Goal: Information Seeking & Learning: Understand process/instructions

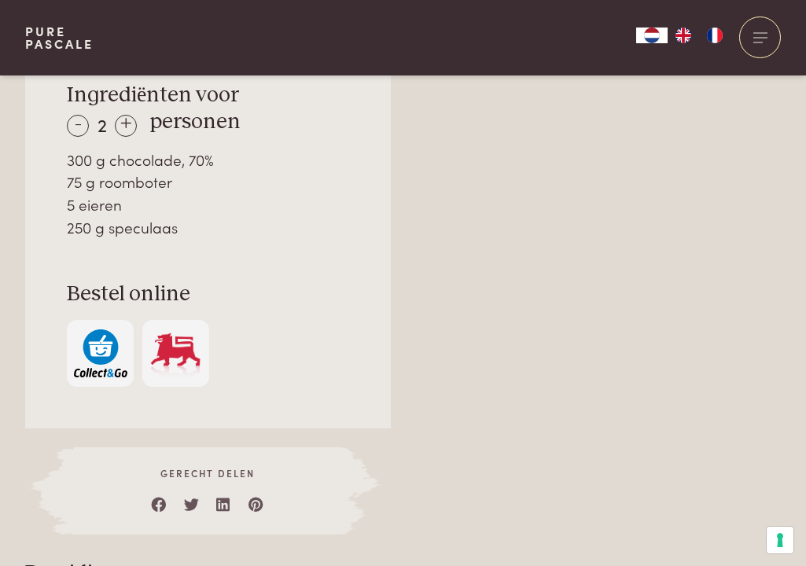
scroll to position [1144, 0]
click at [125, 126] on div "+" at bounding box center [126, 126] width 22 height 22
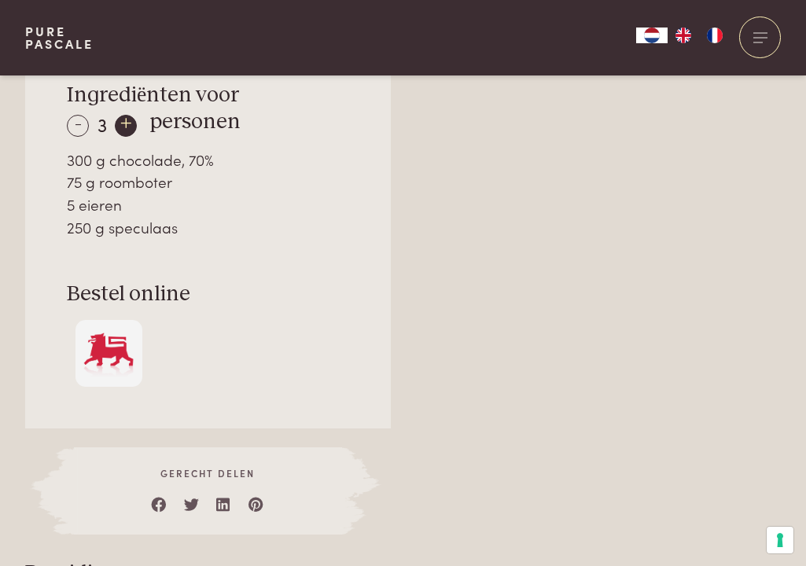
click at [125, 126] on div "+" at bounding box center [126, 126] width 22 height 22
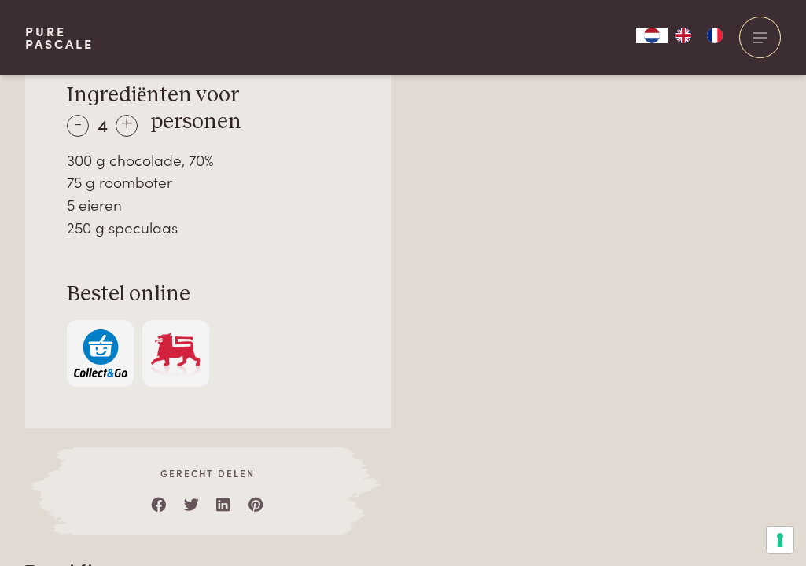
click at [263, 186] on div "75 g roomboter" at bounding box center [207, 182] width 281 height 23
click at [80, 117] on div "-" at bounding box center [78, 126] width 22 height 22
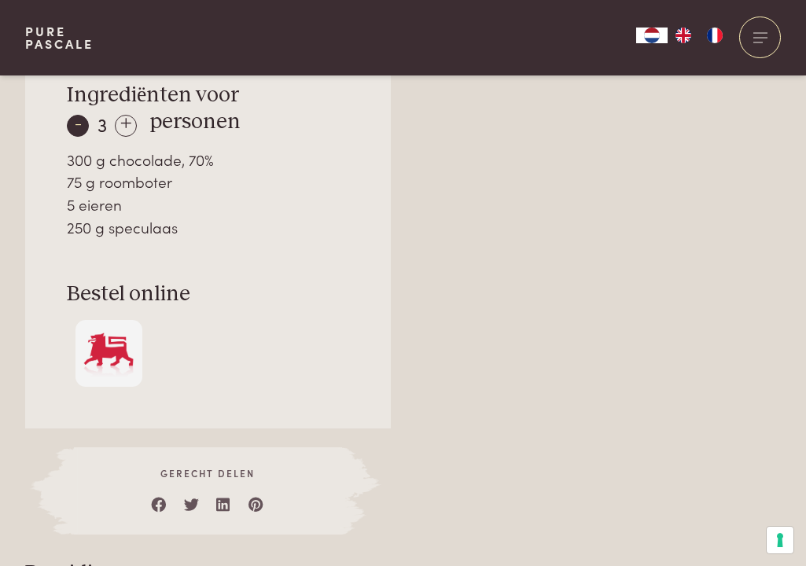
click at [80, 117] on div "-" at bounding box center [78, 126] width 22 height 22
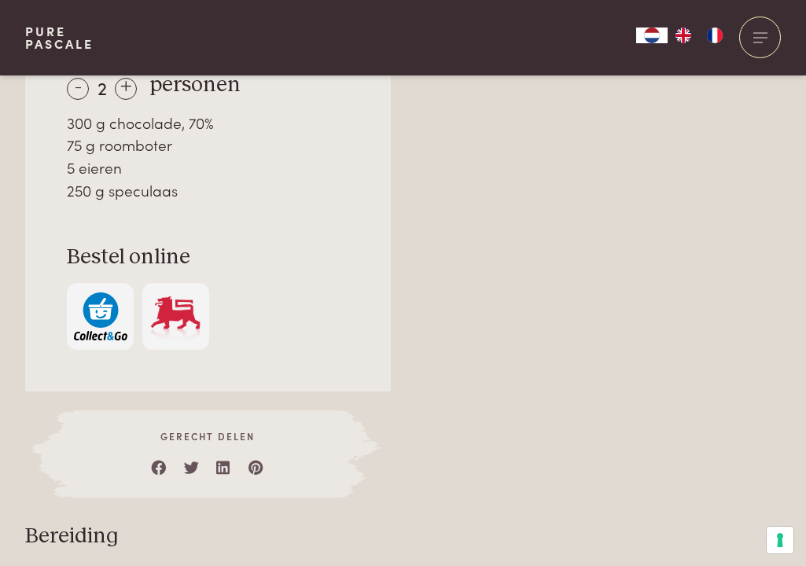
scroll to position [1182, 0]
drag, startPoint x: 186, startPoint y: 189, endPoint x: 45, endPoint y: 123, distance: 156.2
click at [45, 123] on div "Over dit recept Een hemels dessert. (voor vier tot zes personen) Ingrediënten v…" at bounding box center [208, 134] width 366 height 516
copy div "300 g chocolade, 70% 75 g roomboter 5 eieren 250 g speculaas"
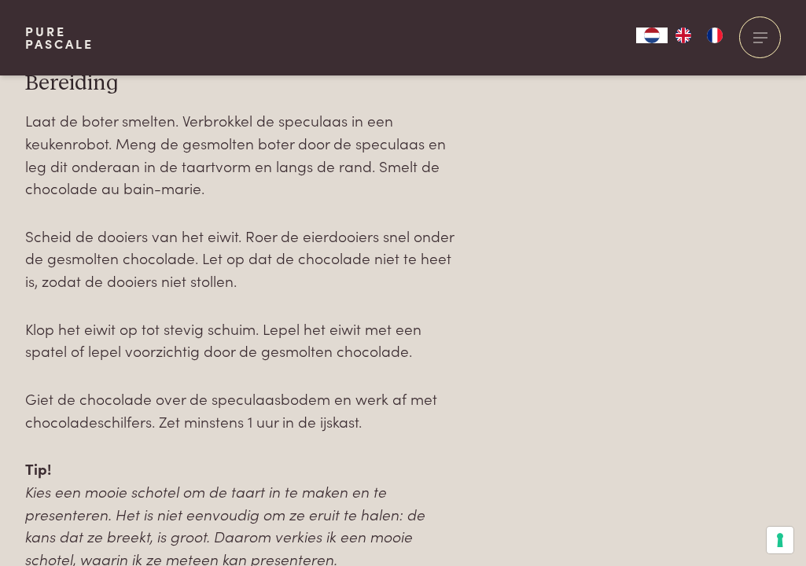
scroll to position [1635, 0]
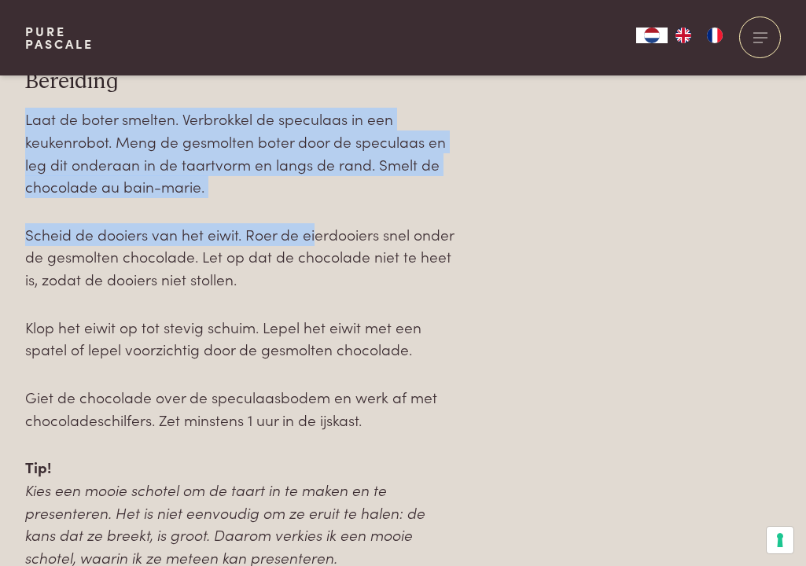
drag, startPoint x: 25, startPoint y: 119, endPoint x: 313, endPoint y: 235, distance: 310.4
click at [313, 235] on div "Laat de boter smelten. Verbrokkel de speculaas in een keukenrobot. Meng de gesm…" at bounding box center [240, 420] width 430 height 624
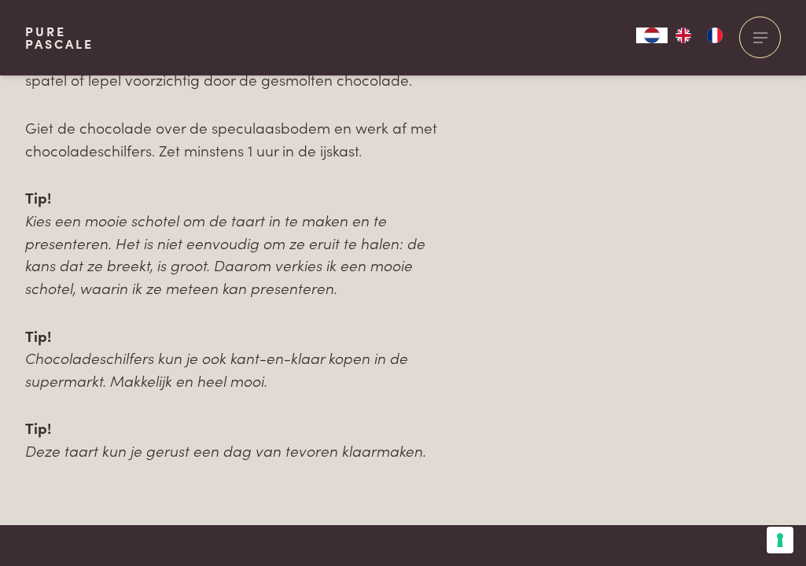
scroll to position [1841, 0]
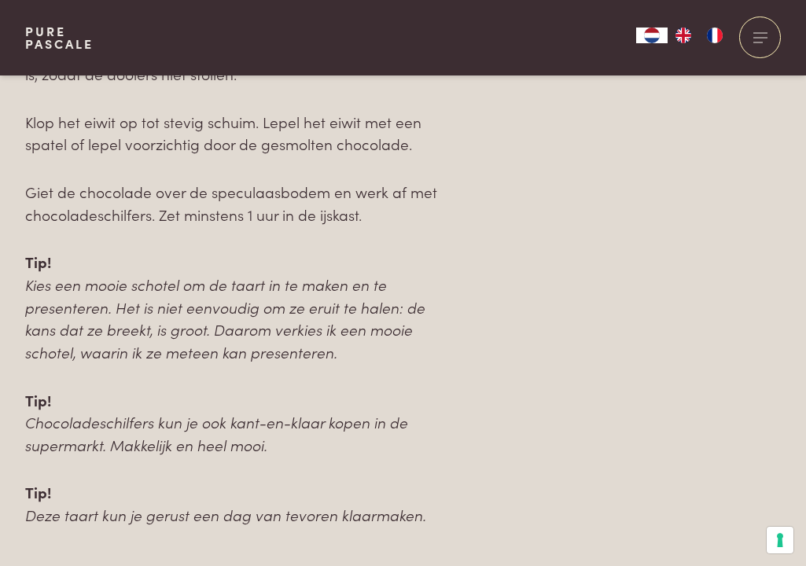
click at [366, 217] on p "Giet de chocolade over de speculaasbodem en werk af met chocoladeschilfers. Zet…" at bounding box center [240, 203] width 430 height 45
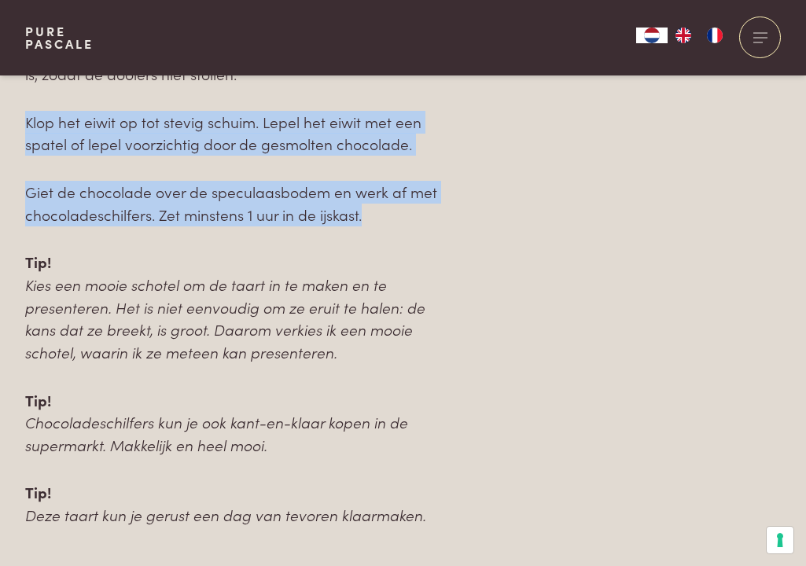
drag, startPoint x: 382, startPoint y: 218, endPoint x: -5, endPoint y: 116, distance: 399.9
click at [0, 116] on html "Pure Pascale Collecties Kitchenware Tableware Bathroom Interior Inspiratie Alle…" at bounding box center [403, 479] width 806 height 4640
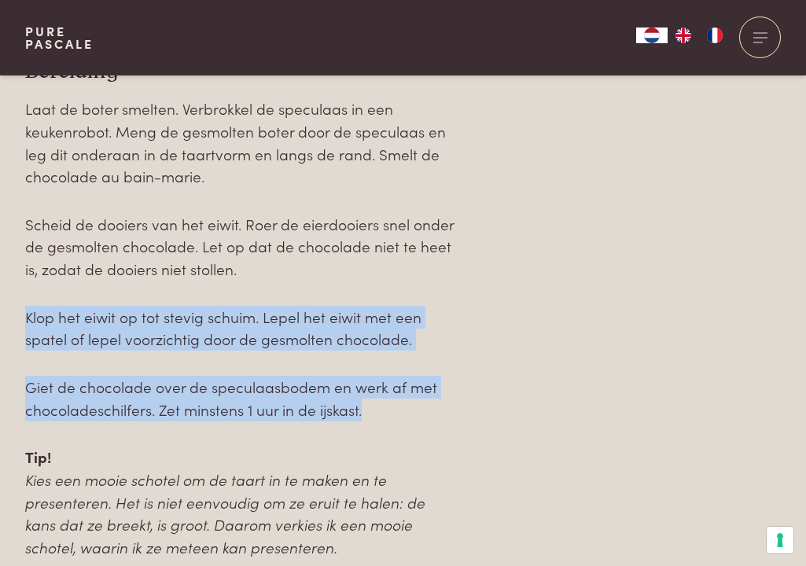
scroll to position [1659, 0]
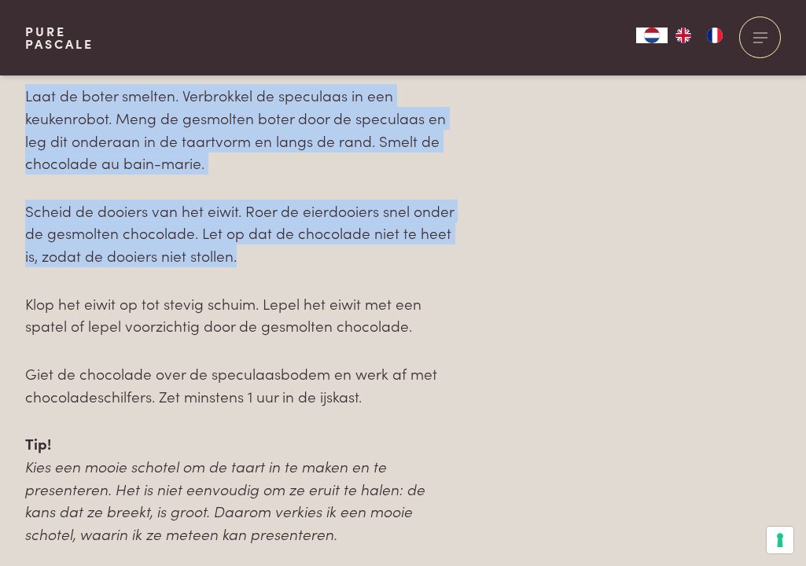
drag, startPoint x: 20, startPoint y: 93, endPoint x: 246, endPoint y: 250, distance: 275.0
click at [246, 250] on div "Naar overzicht recepten Over dit recept Een hemels dessert. (voor vier tot zes …" at bounding box center [403, 29] width 806 height 1357
copy div "Laat de boter smelten. Verbrokkel de speculaas in een keukenrobot. Meng de gesm…"
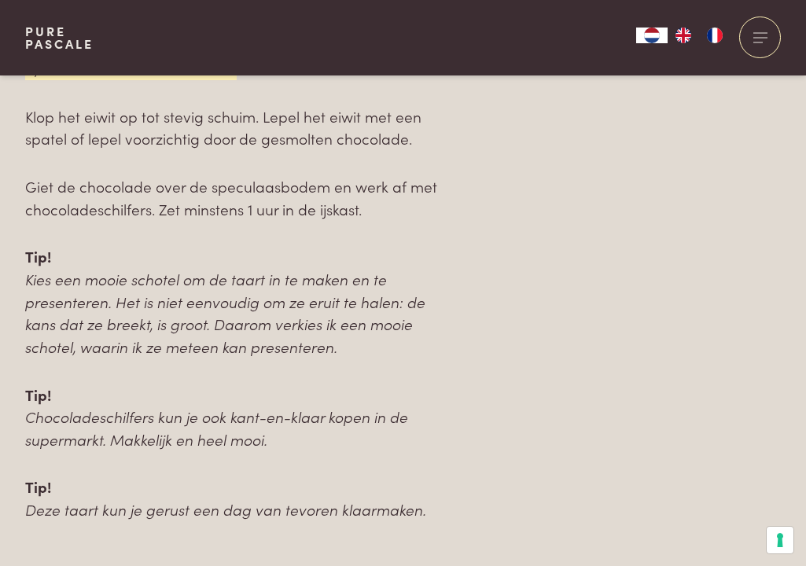
scroll to position [1847, 0]
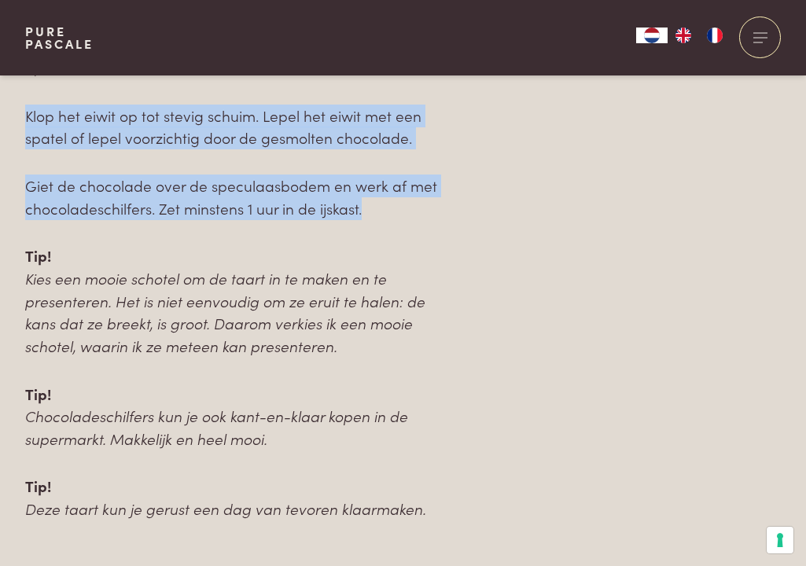
drag, startPoint x: 307, startPoint y: 201, endPoint x: 17, endPoint y: 96, distance: 308.7
copy div "Klop het eiwit op tot stevig schuim. Lepel het eiwit met een spatel of lepel vo…"
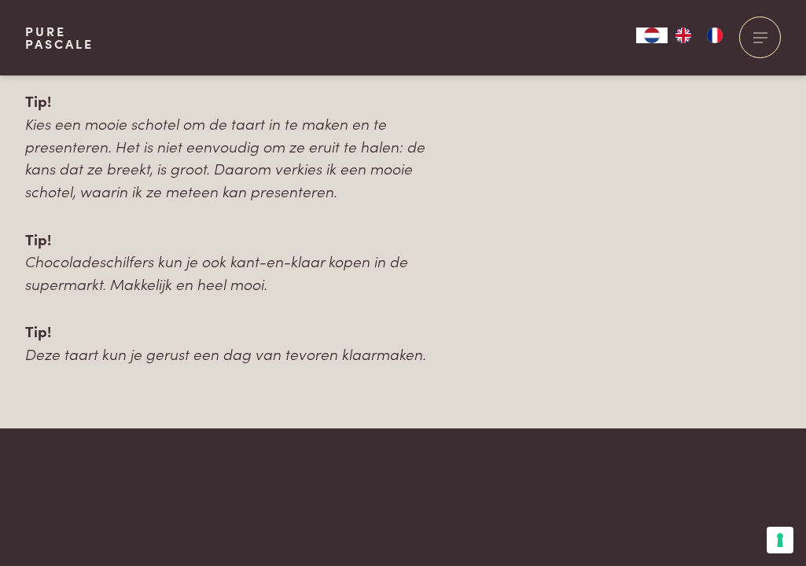
scroll to position [1999, 0]
